Goal: Task Accomplishment & Management: Complete application form

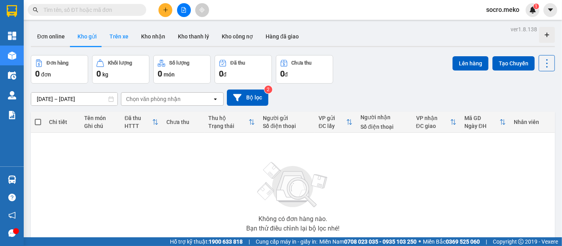
click at [121, 40] on button "Trên xe" at bounding box center [119, 36] width 32 height 19
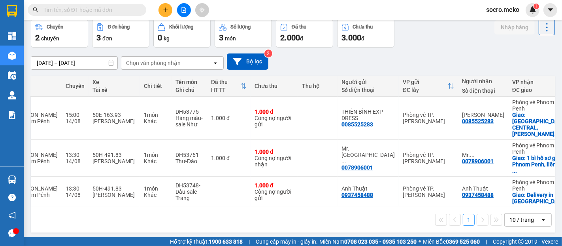
scroll to position [0, 98]
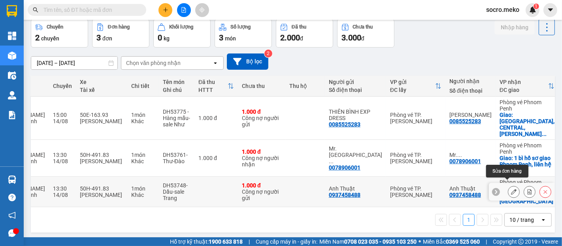
click at [511, 189] on icon at bounding box center [514, 192] width 6 height 6
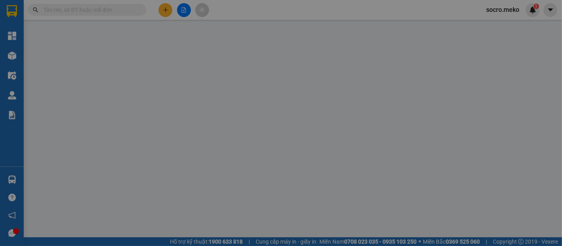
type input "0937458488"
type input "Anh Thuật"
type input "0937458488"
type input "Anh Thuật"
checkbox input "true"
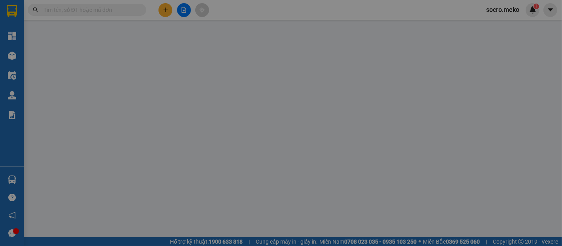
type input "Delivery in [GEOGRAPHIC_DATA]"
type input "THANH TOÁN ĐẦU VN"
type input "1.000"
type input "0"
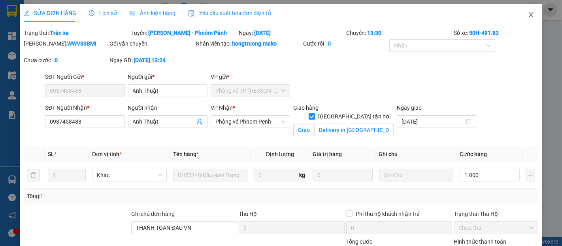
click at [528, 12] on icon "close" at bounding box center [531, 14] width 6 height 6
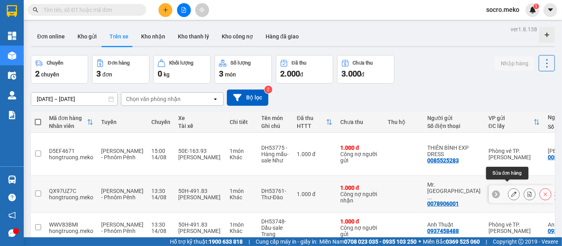
click at [511, 191] on icon at bounding box center [514, 194] width 6 height 6
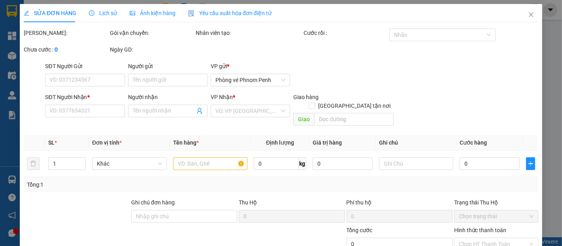
type input "0078906001"
type input "Mr. Sovannarith Chea"
type input "0078906001"
type input "Mr. Sovannarith Chea"
checkbox input "true"
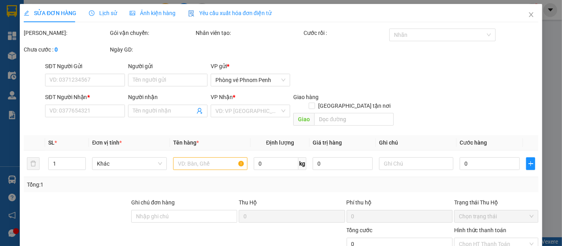
type input "1 bì hồ sơ giao [GEOGRAPHIC_DATA], liên hệ khách"
type input "Thu đầu Cam 7$"
type input "1.000"
type input "0"
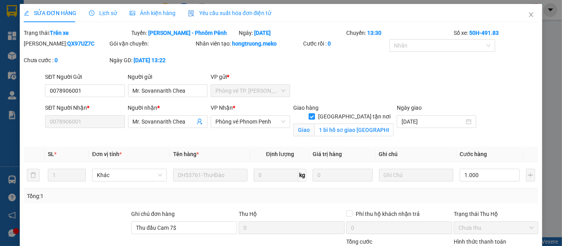
click at [159, 15] on span "Ảnh kiện hàng" at bounding box center [153, 13] width 46 height 6
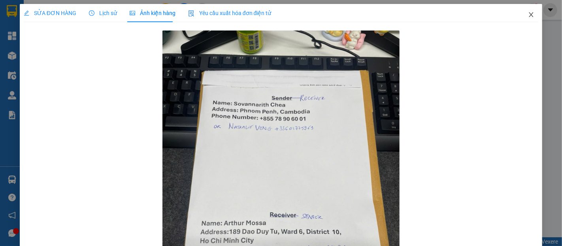
click at [521, 17] on span "Close" at bounding box center [532, 15] width 22 height 22
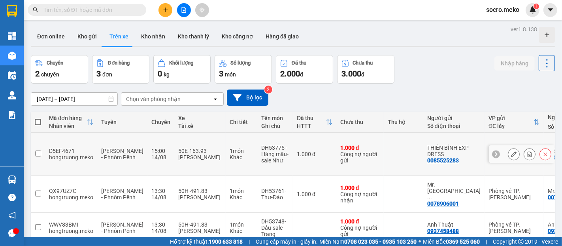
click at [511, 151] on icon at bounding box center [514, 154] width 6 height 6
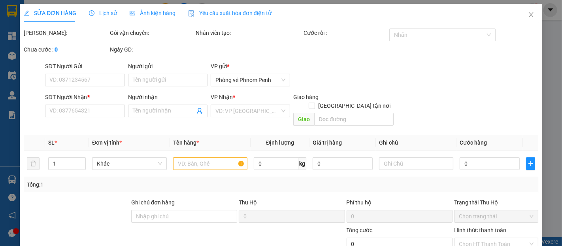
type input "0085525283"
type input "THIÊN BÌNH EXP DRESS"
type input "0085525283"
type input "[PERSON_NAME]"
checkbox input "true"
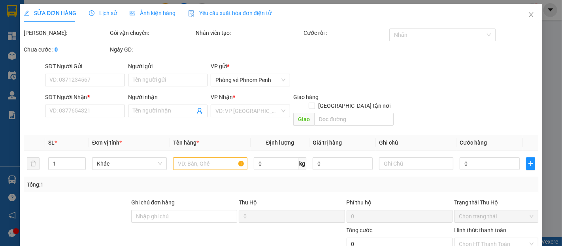
type input "UNNAMED ROAD, CENTRAL, [GEOGRAPHIC_DATA][GEOGRAPHIC_DATA], [GEOGRAPHIC_DATA] 182"
type input "Sale tự thu tiền"
type input "1.000"
type input "0"
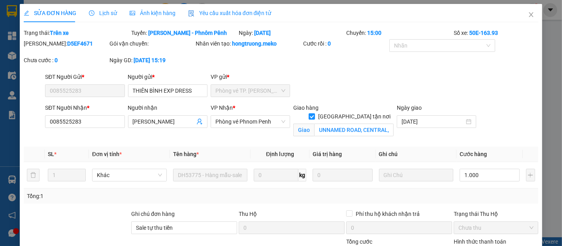
click at [137, 8] on div "Ảnh kiện hàng" at bounding box center [153, 13] width 46 height 18
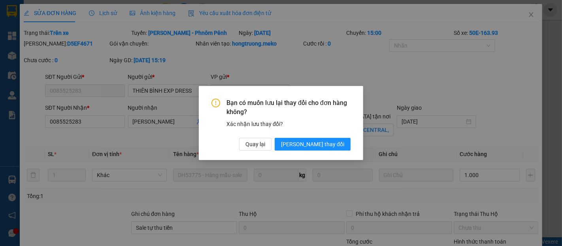
click at [395, 77] on div "Bạn có muốn lưu lại thay đổi cho đơn hàng không? Xác nhận lưu thay đổi? Quay lạ…" at bounding box center [281, 123] width 562 height 246
click at [318, 144] on span "[PERSON_NAME] thay đổi" at bounding box center [312, 144] width 63 height 9
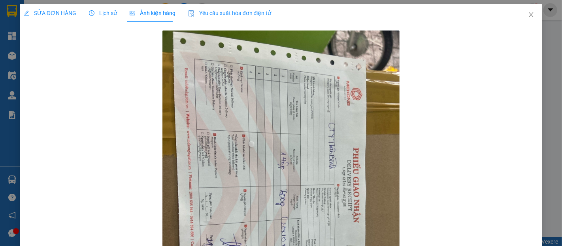
click at [53, 11] on span "SỬA ĐƠN HÀNG" at bounding box center [50, 13] width 53 height 6
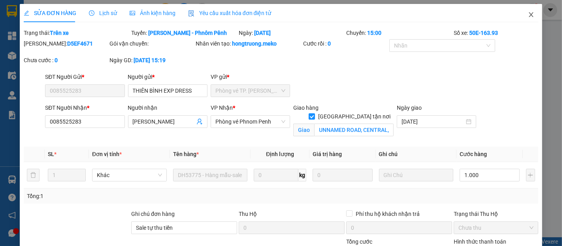
click at [528, 15] on icon "close" at bounding box center [531, 14] width 6 height 6
